Goal: Answer question/provide support

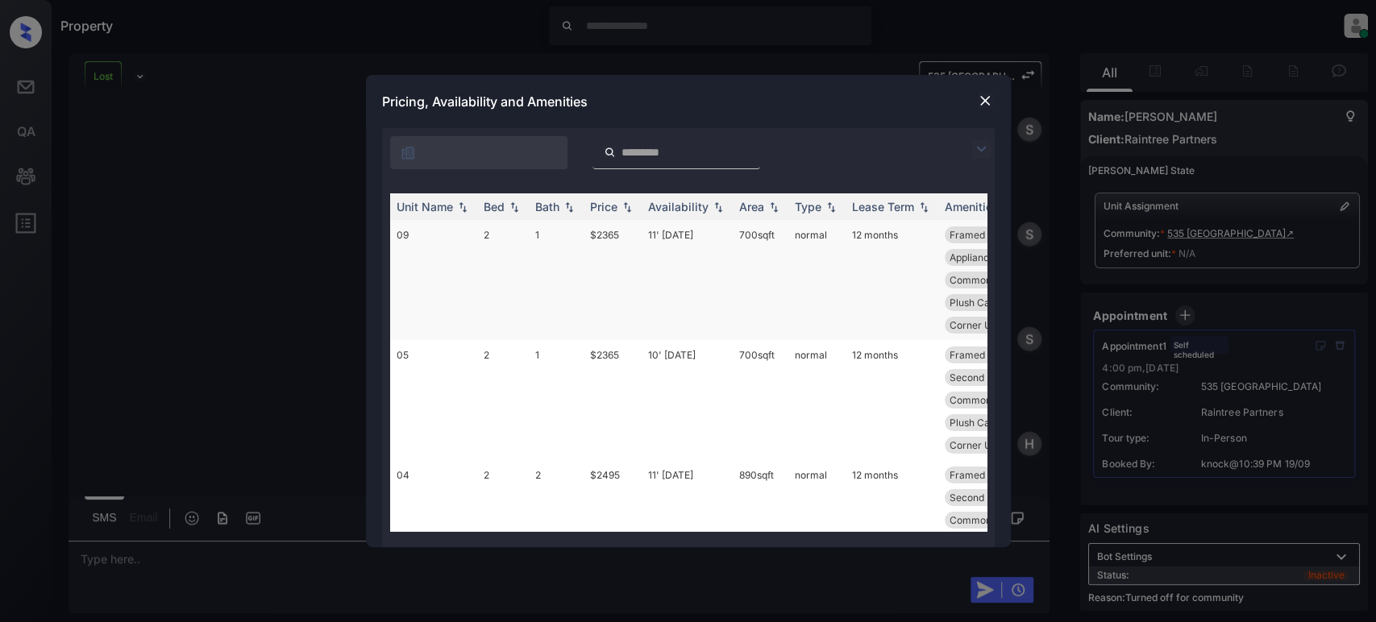
click at [590, 236] on td "$2365" at bounding box center [613, 280] width 58 height 120
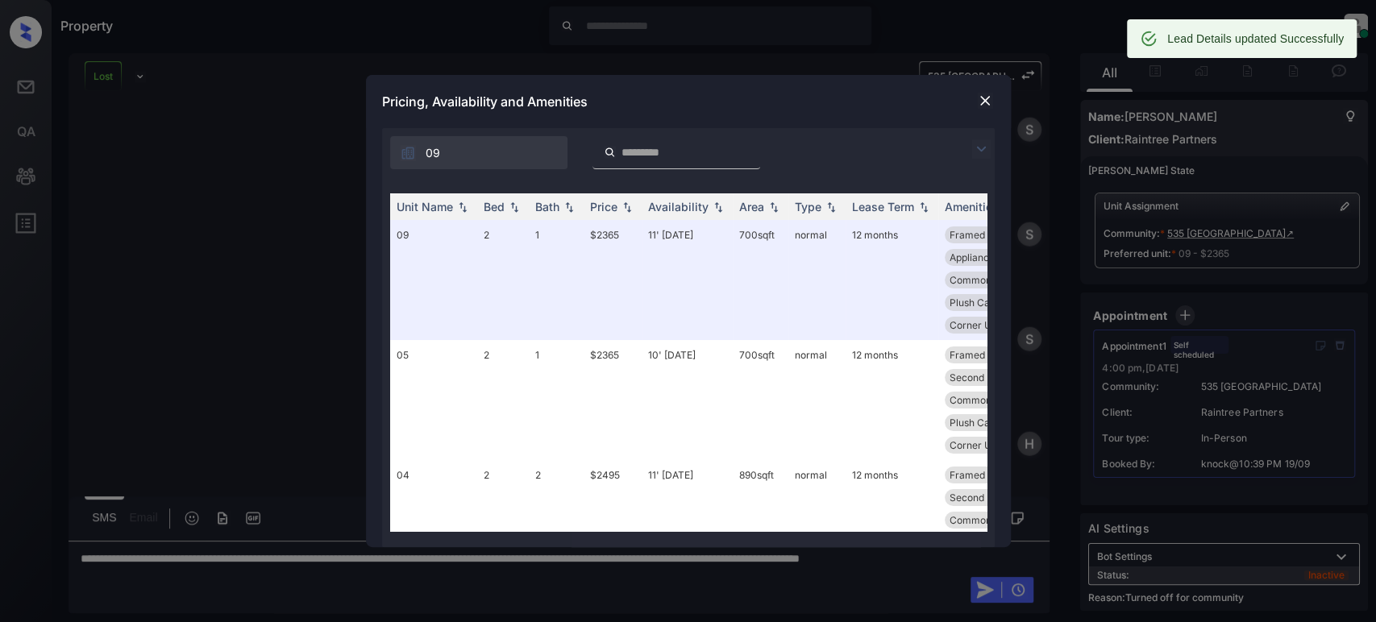
click at [975, 107] on div at bounding box center [984, 100] width 19 height 19
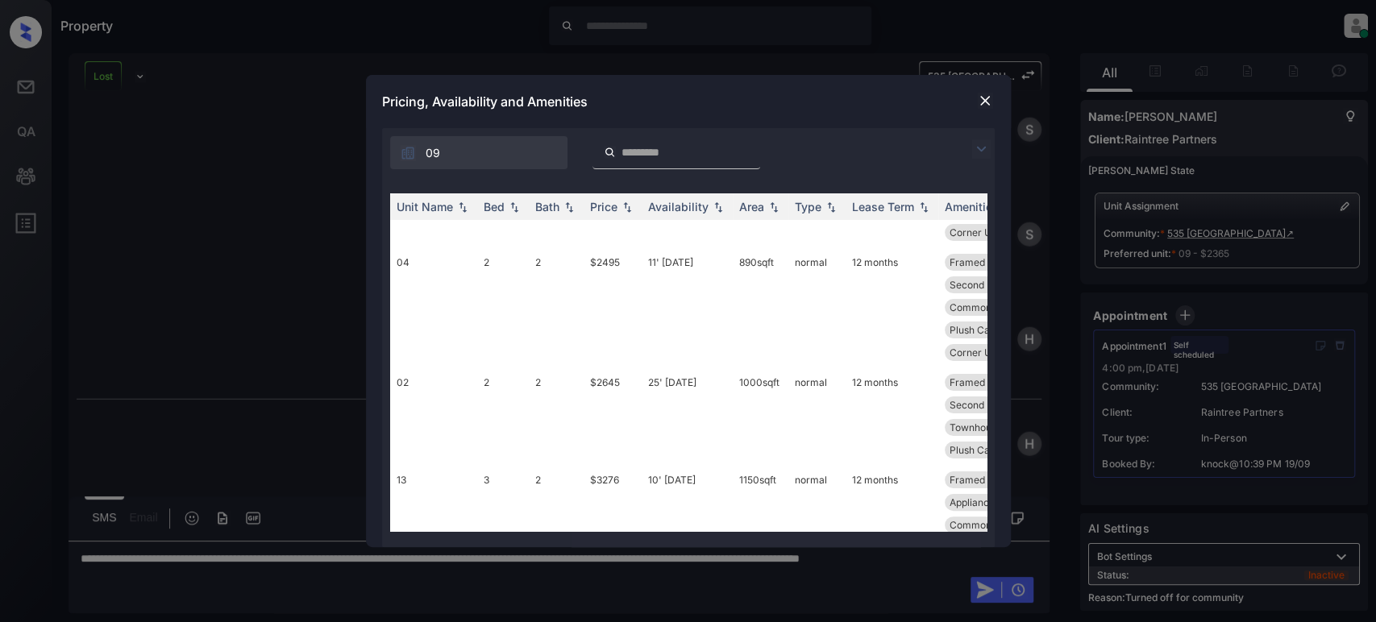
scroll to position [258, 0]
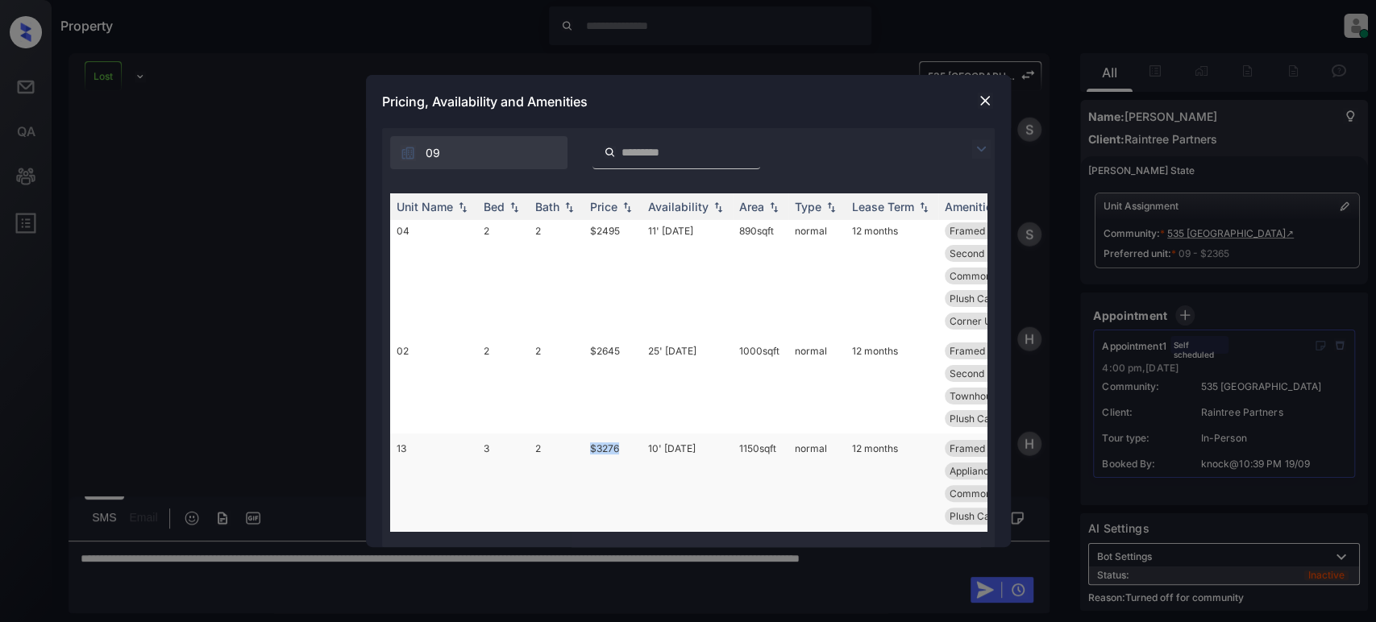
drag, startPoint x: 628, startPoint y: 433, endPoint x: 588, endPoint y: 436, distance: 39.6
click at [588, 436] on td "$3276" at bounding box center [613, 483] width 58 height 98
copy td "$3276"
click at [980, 102] on img at bounding box center [985, 101] width 16 height 16
